Goal: Transaction & Acquisition: Download file/media

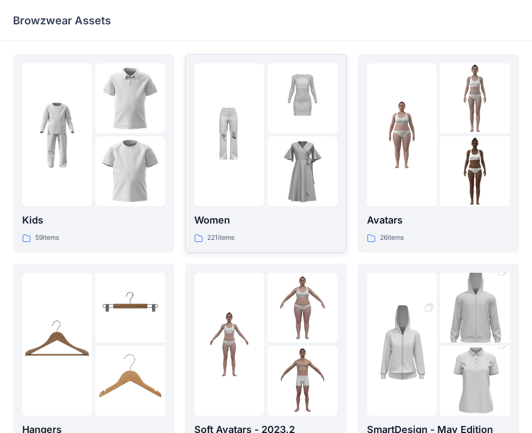
click at [321, 188] on div at bounding box center [302, 171] width 70 height 70
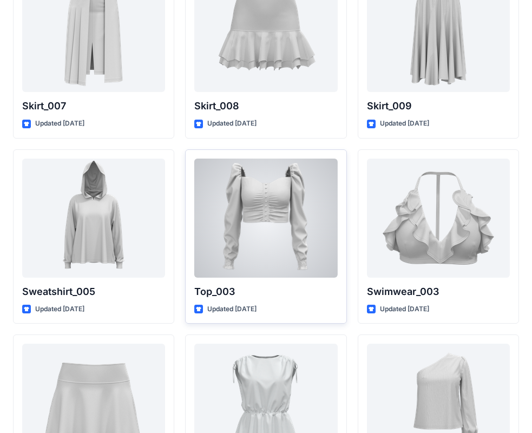
scroll to position [5281, 0]
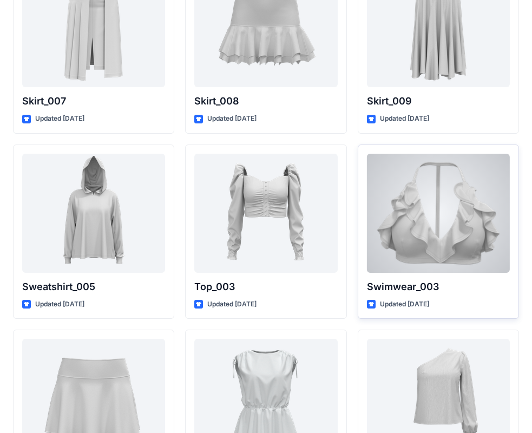
click at [419, 218] on div at bounding box center [438, 213] width 143 height 119
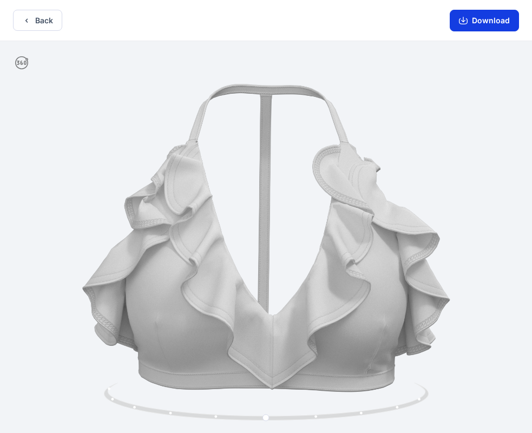
click at [479, 14] on button "Download" at bounding box center [483, 21] width 69 height 22
click at [41, 22] on button "Back" at bounding box center [37, 20] width 49 height 21
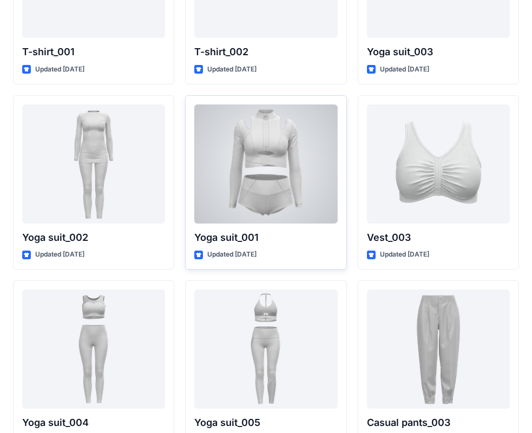
scroll to position [5898, 0]
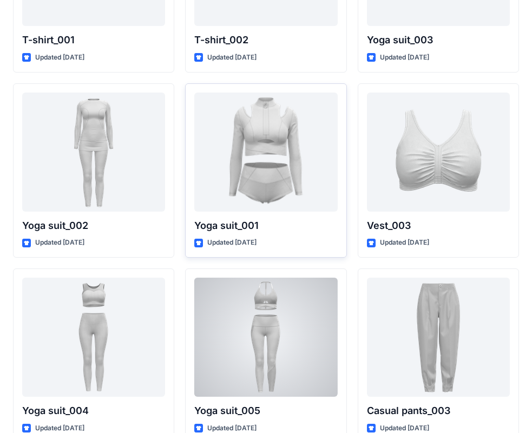
click at [278, 327] on div at bounding box center [265, 336] width 143 height 119
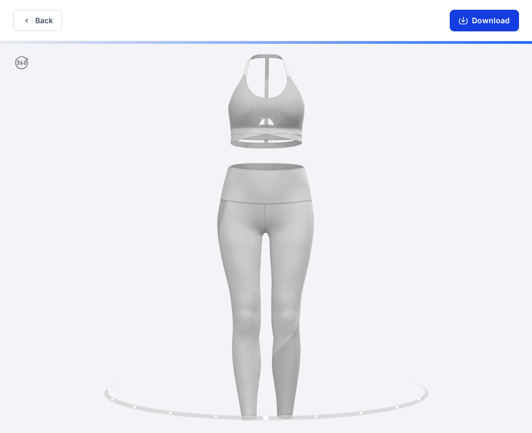
click at [455, 22] on button "Download" at bounding box center [483, 21] width 69 height 22
click at [42, 22] on button "Back" at bounding box center [37, 20] width 49 height 21
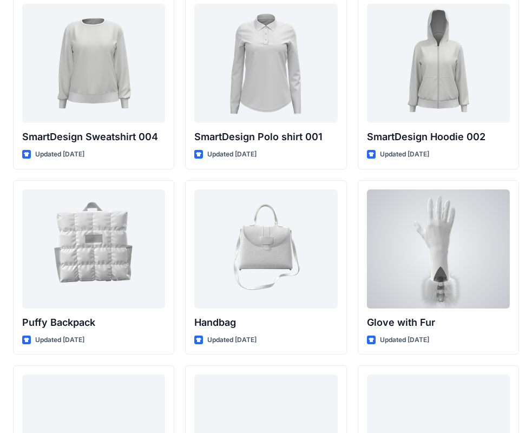
scroll to position [8245, 0]
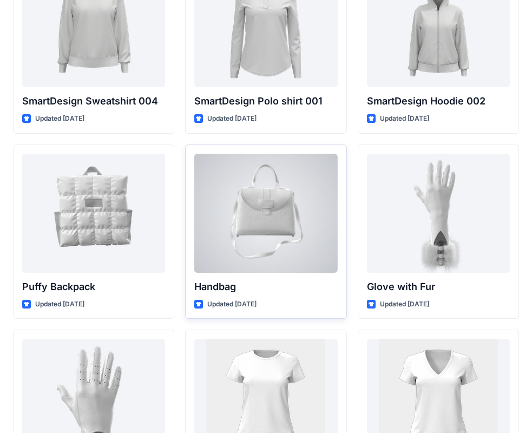
click at [214, 220] on div at bounding box center [265, 213] width 143 height 119
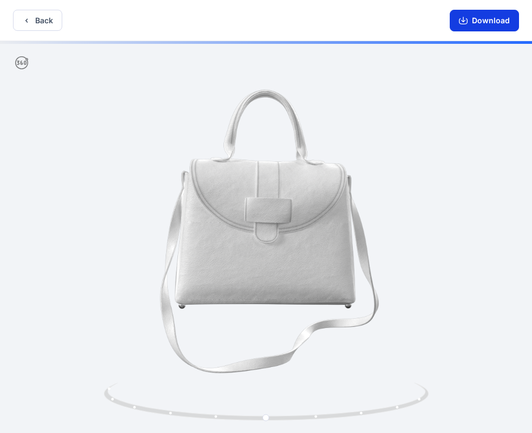
click at [463, 26] on button "Download" at bounding box center [483, 21] width 69 height 22
click at [32, 22] on button "Back" at bounding box center [37, 20] width 49 height 21
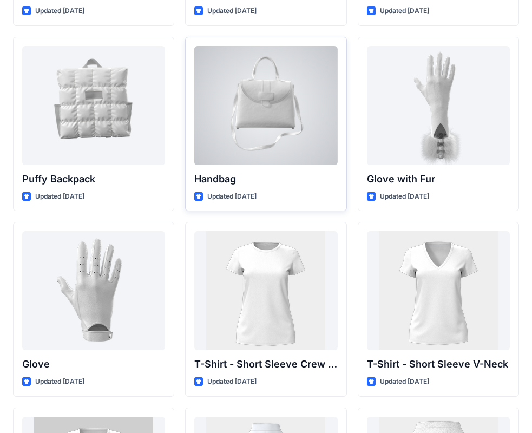
scroll to position [8353, 0]
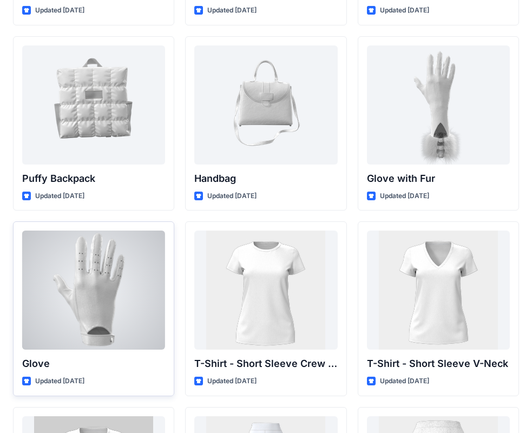
click at [134, 284] on div at bounding box center [93, 289] width 143 height 119
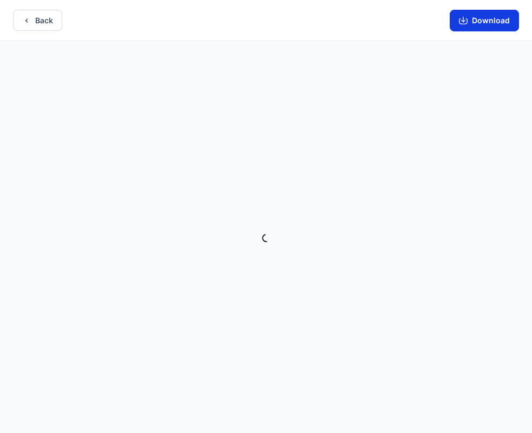
click at [508, 24] on button "Download" at bounding box center [483, 21] width 69 height 22
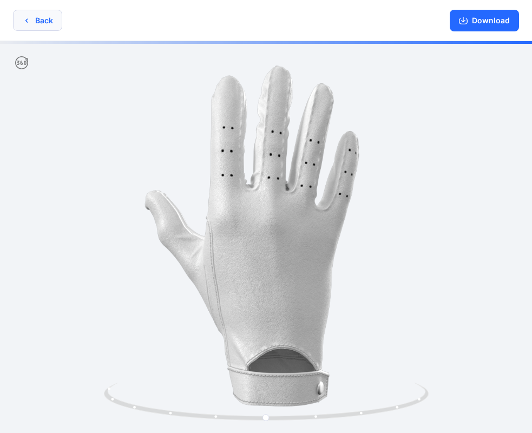
click at [27, 26] on button "Back" at bounding box center [37, 20] width 49 height 21
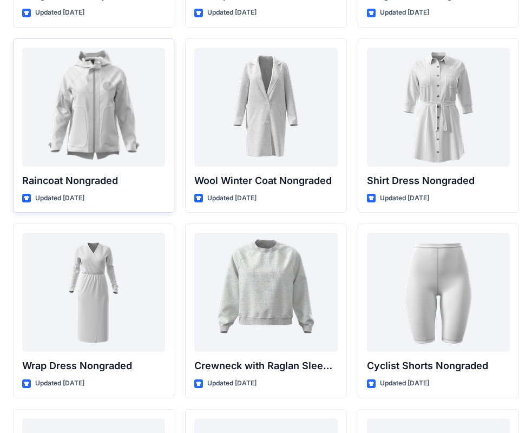
scroll to position [9456, 0]
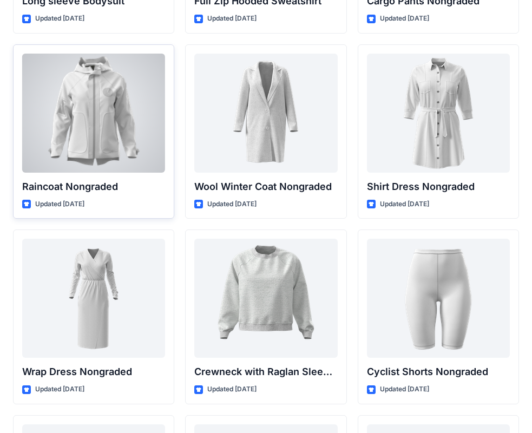
click at [101, 119] on div at bounding box center [93, 113] width 143 height 119
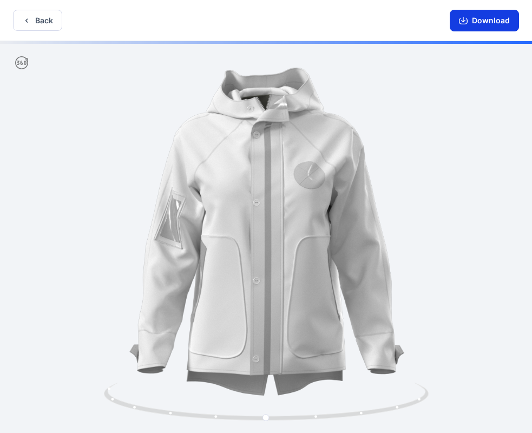
click at [494, 23] on button "Download" at bounding box center [483, 21] width 69 height 22
click at [34, 25] on button "Back" at bounding box center [37, 20] width 49 height 21
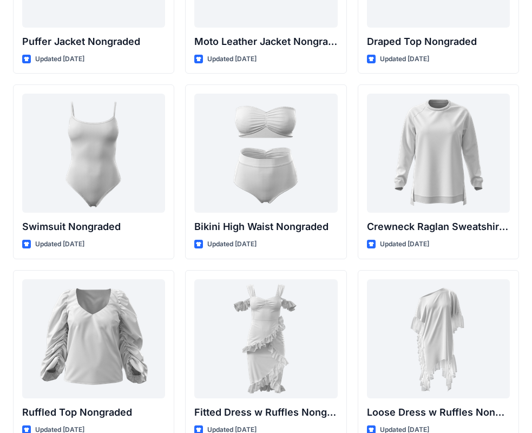
scroll to position [10522, 0]
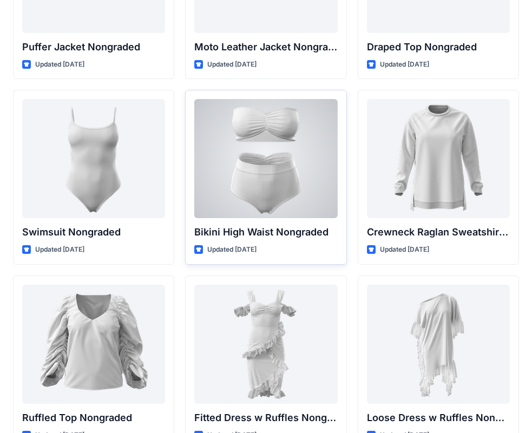
click at [267, 170] on div at bounding box center [265, 158] width 143 height 119
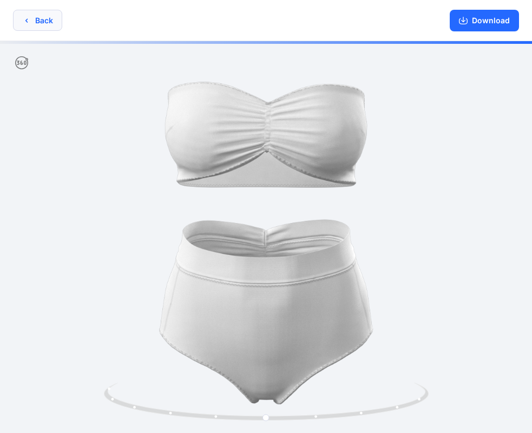
click at [41, 23] on button "Back" at bounding box center [37, 20] width 49 height 21
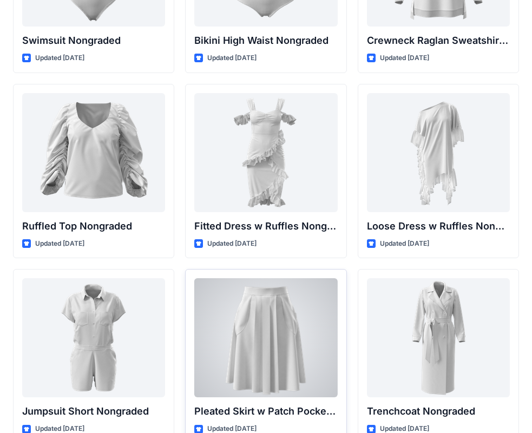
scroll to position [10776, 0]
